Goal: Obtain resource: Download file/media

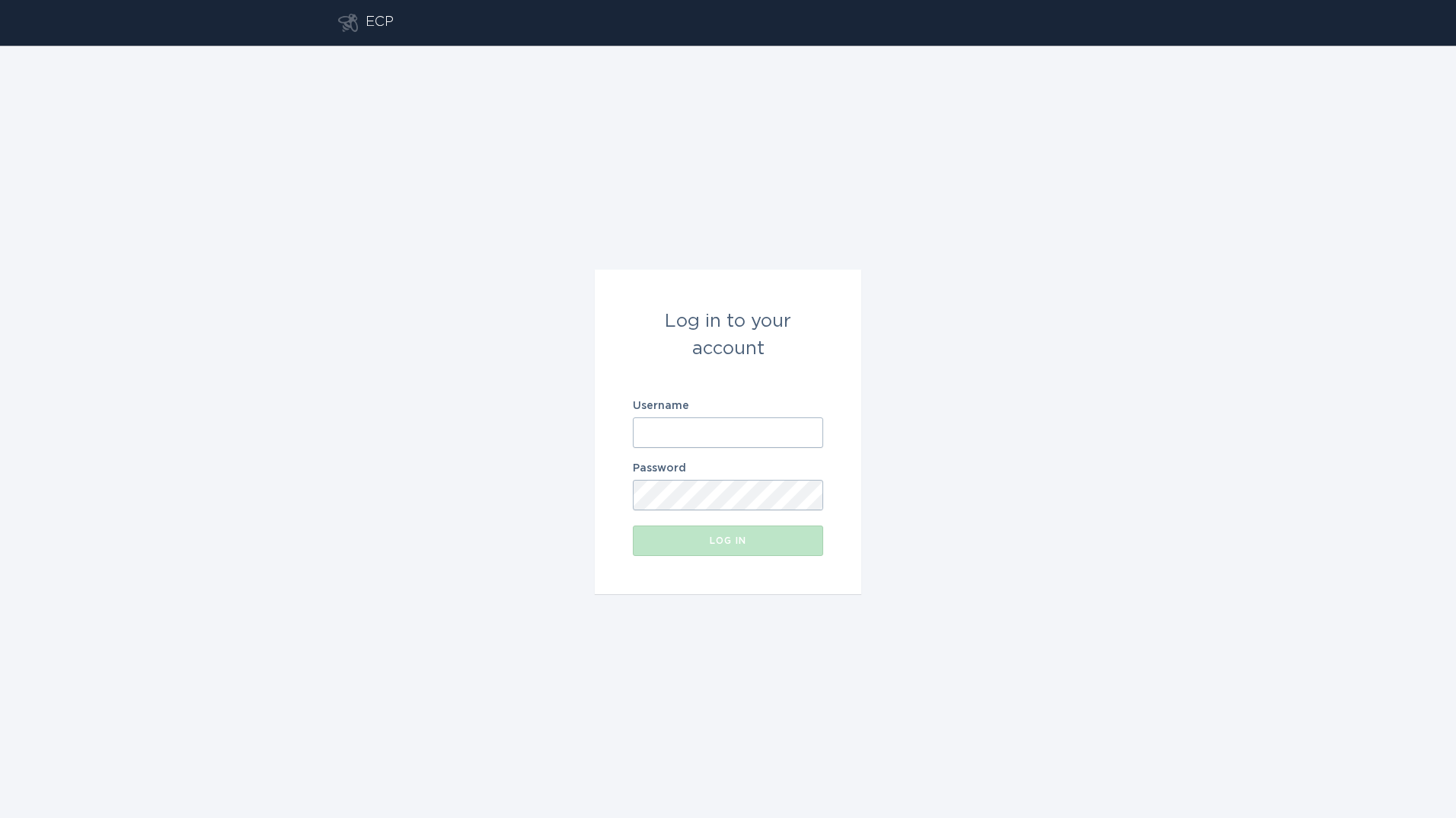
click at [771, 429] on input "Username" at bounding box center [727, 432] width 190 height 31
type input "[EMAIL_ADDRESS][DOMAIN_NAME]"
click at [632, 525] on button "Log in" at bounding box center [727, 540] width 190 height 31
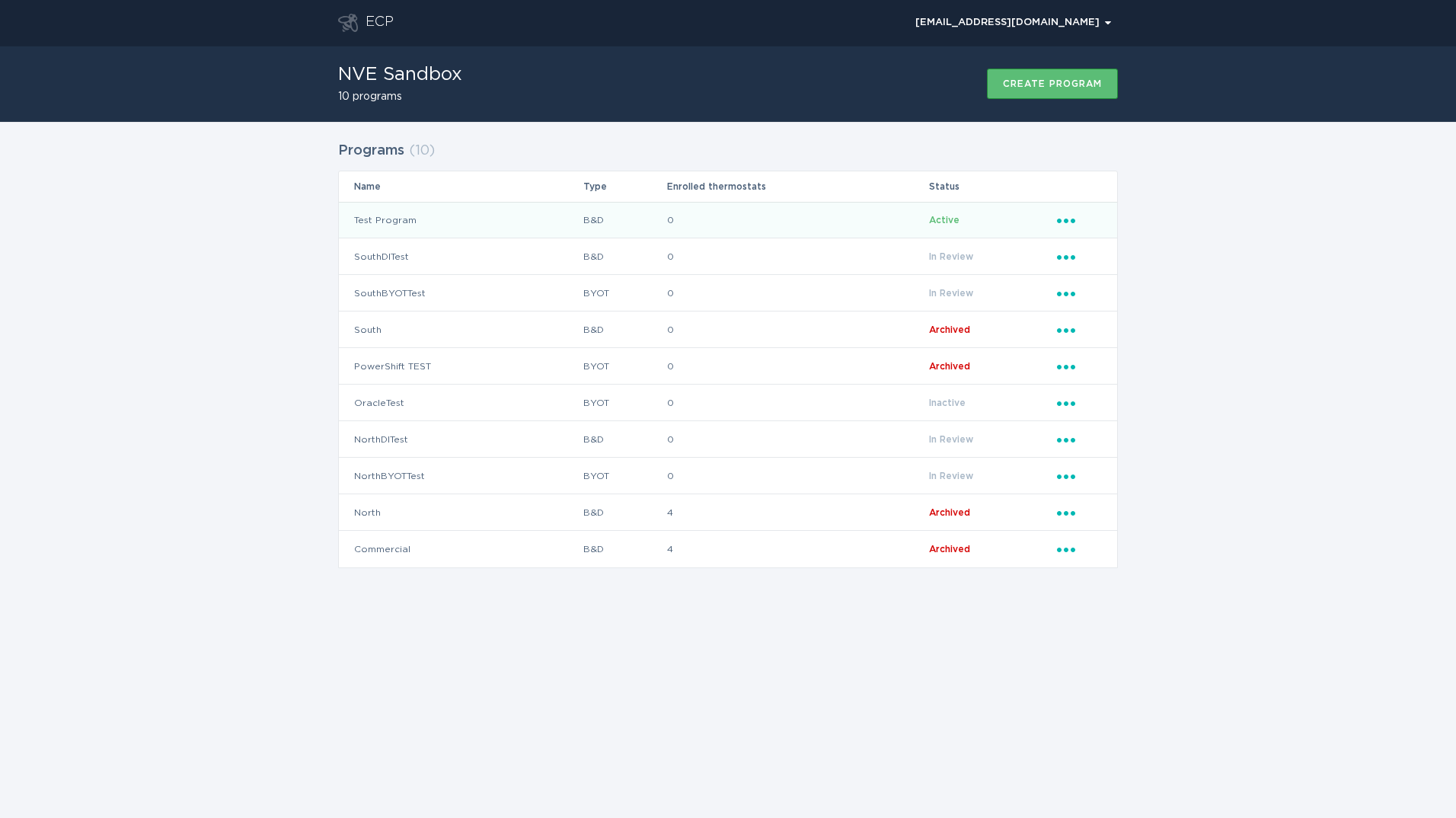
click at [533, 214] on td "Test Program" at bounding box center [460, 220] width 243 height 37
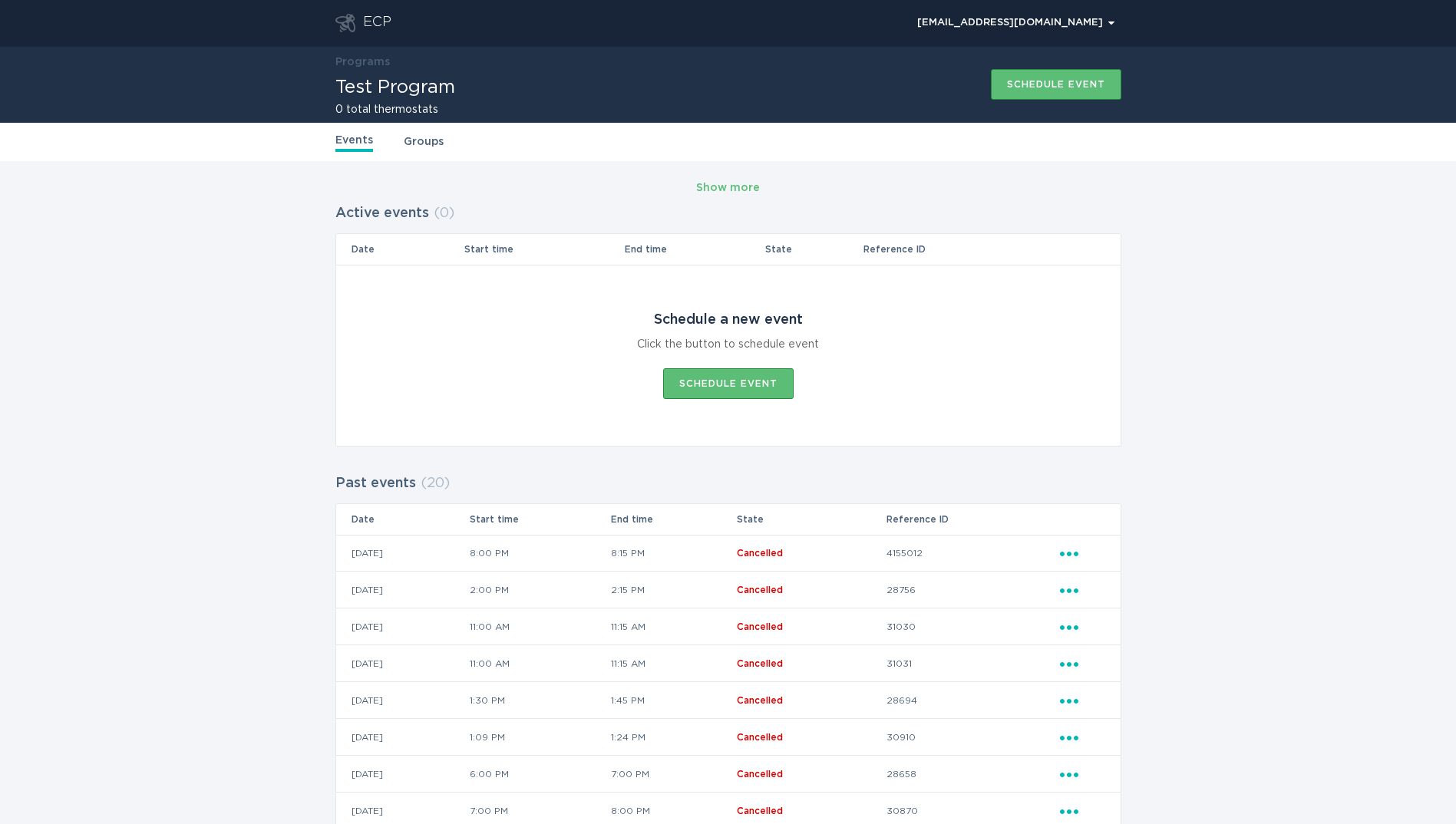
click at [429, 135] on link "Groups" at bounding box center [424, 142] width 40 height 17
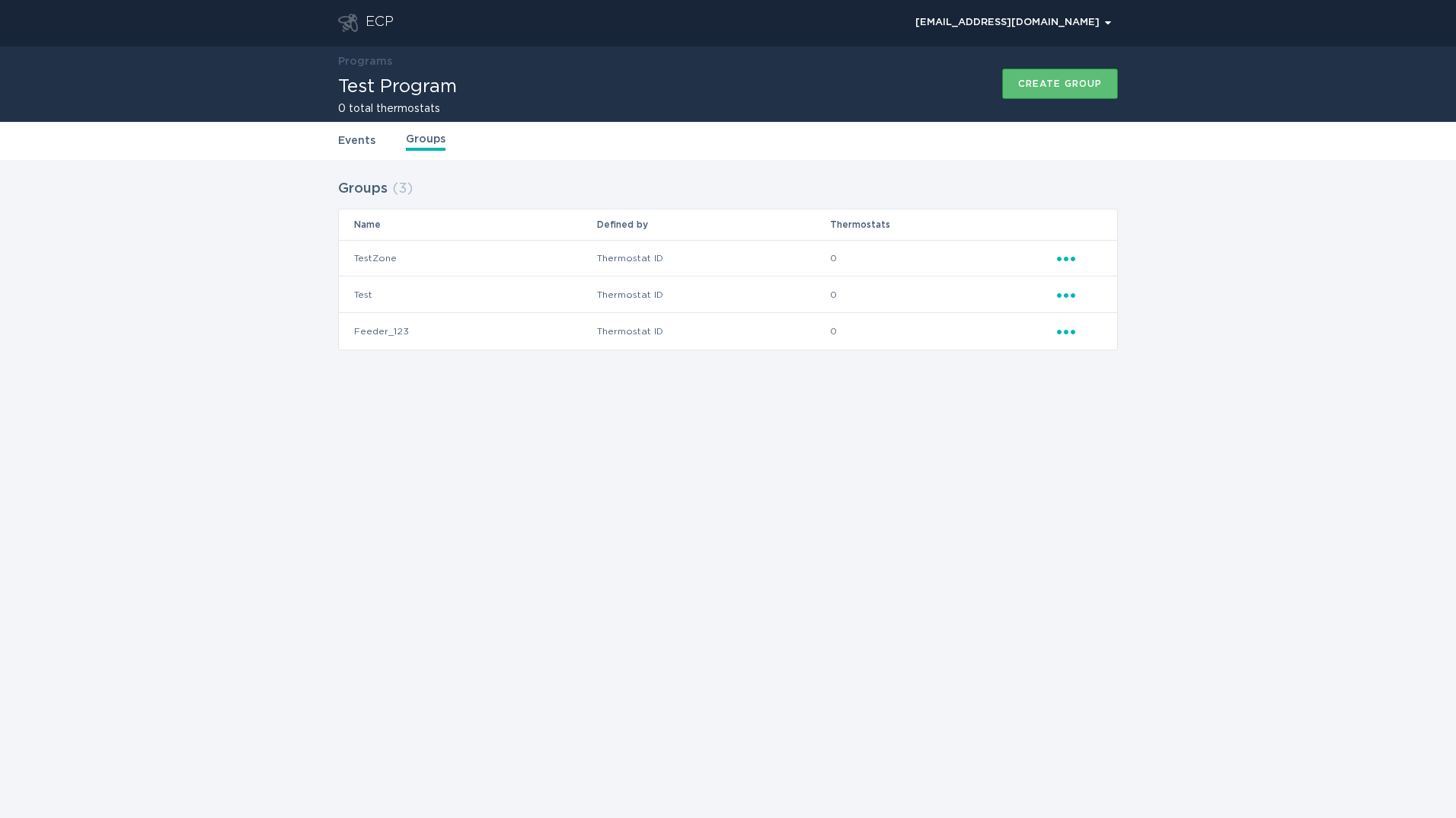
click at [358, 136] on link "Events" at bounding box center [357, 140] width 37 height 17
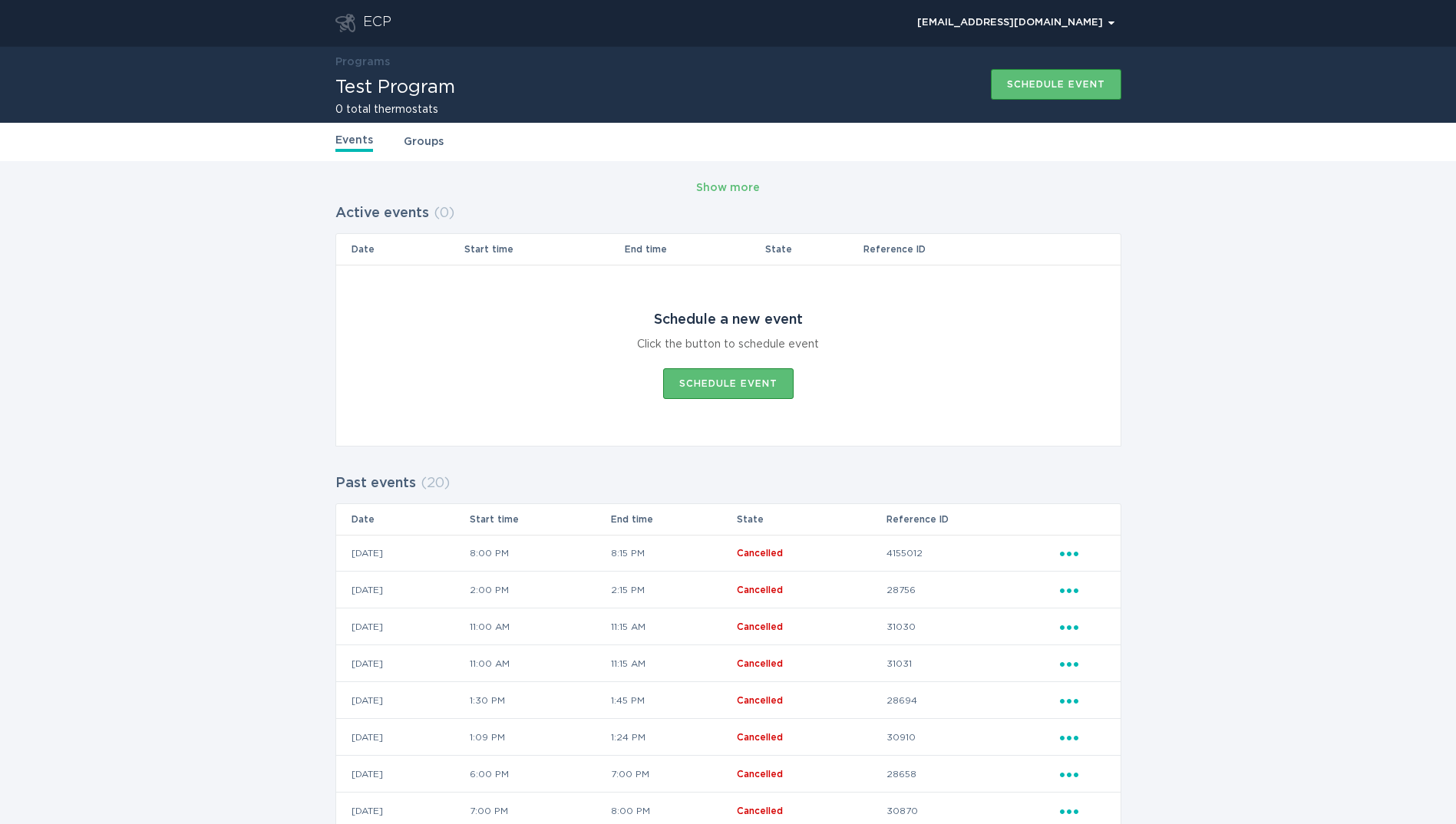
click at [426, 142] on link "Groups" at bounding box center [424, 142] width 40 height 17
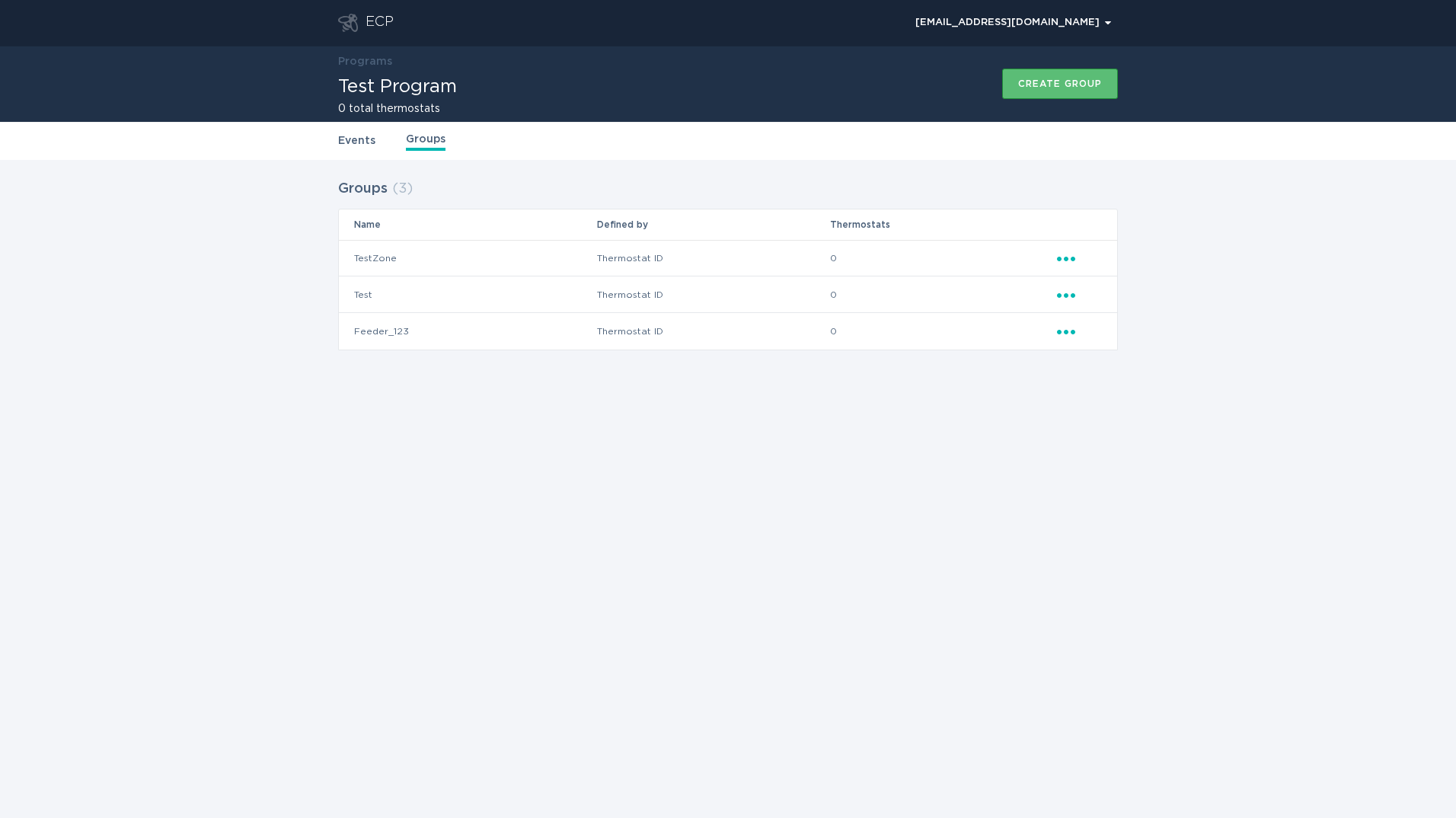
click at [1059, 295] on icon "Popover menu" at bounding box center [1066, 295] width 18 height 4
click at [1128, 422] on div "Download thermostat CSV" at bounding box center [1136, 426] width 159 height 35
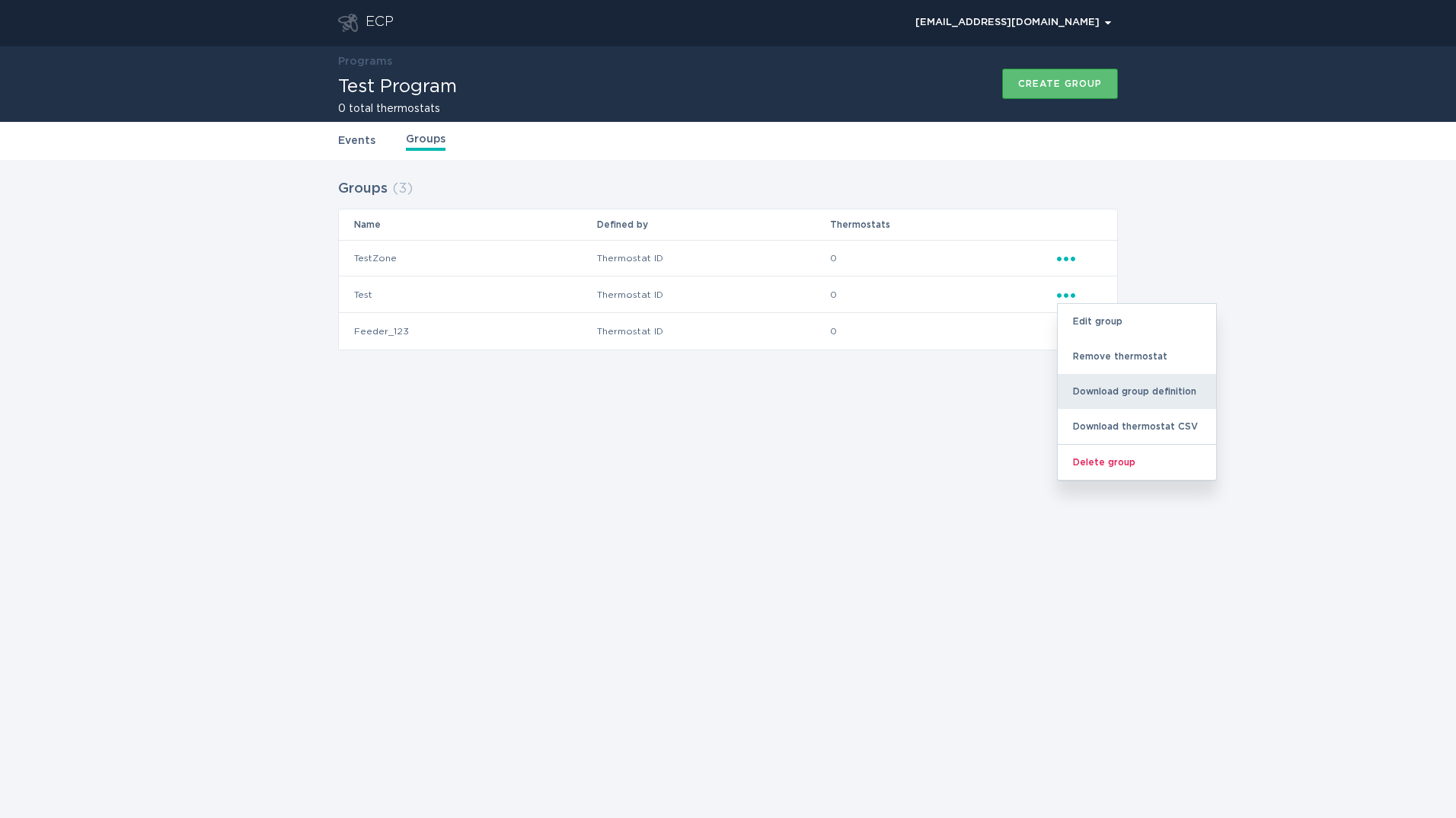
click at [1135, 391] on div "Download group definition" at bounding box center [1136, 392] width 159 height 35
click at [915, 411] on div "ECP [EMAIL_ADDRESS][DOMAIN_NAME] Chevron Programs Test Program 0 total thermost…" at bounding box center [728, 409] width 1456 height 818
